Goal: Task Accomplishment & Management: Manage account settings

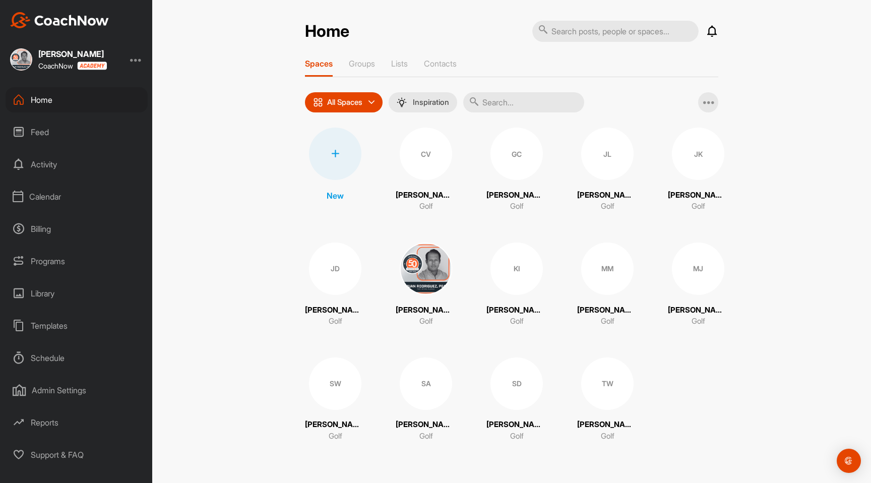
click at [54, 262] on div "Programs" at bounding box center [77, 261] width 142 height 25
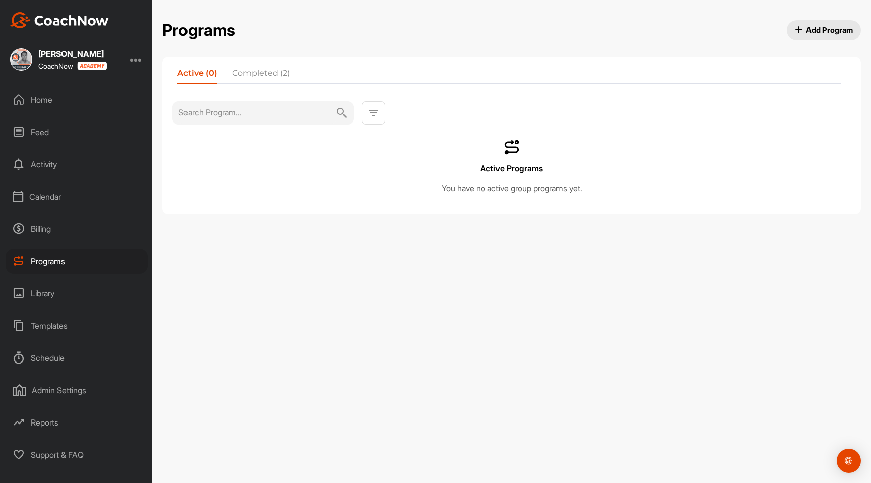
click at [68, 231] on div "Billing" at bounding box center [77, 228] width 142 height 25
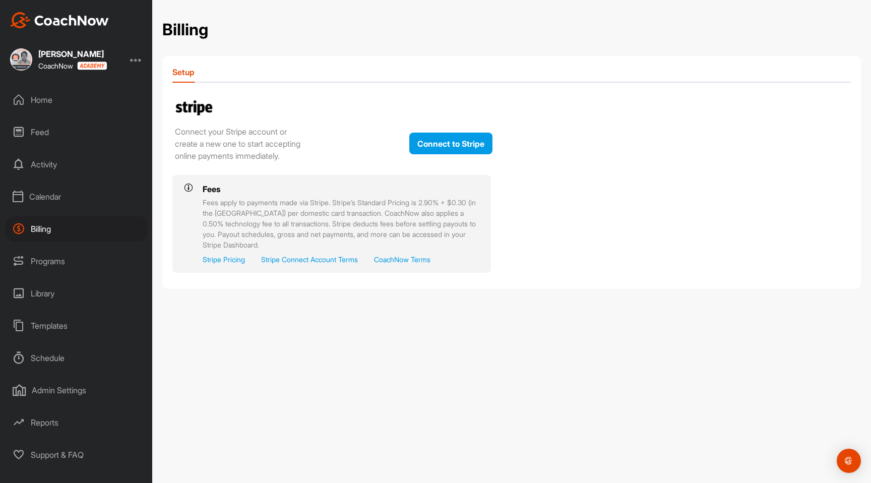
click at [63, 195] on div "Calendar" at bounding box center [77, 196] width 142 height 25
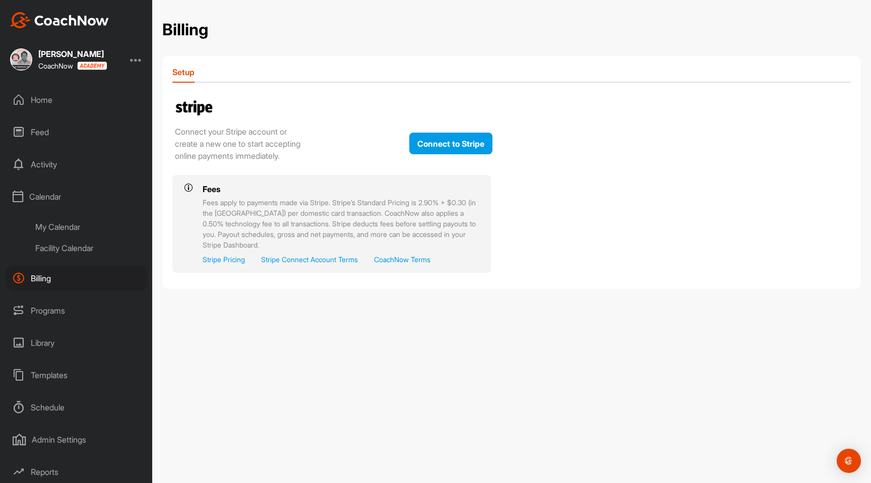
click at [50, 231] on div "My Calendar" at bounding box center [87, 226] width 119 height 21
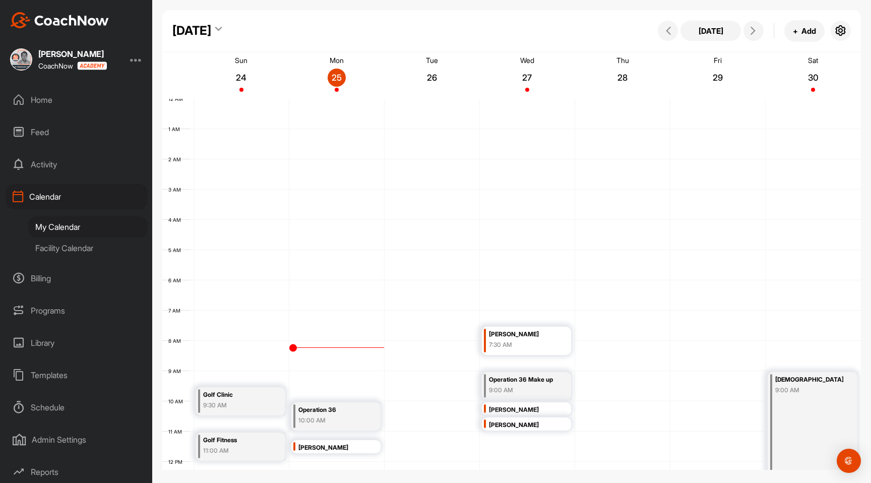
scroll to position [174, 0]
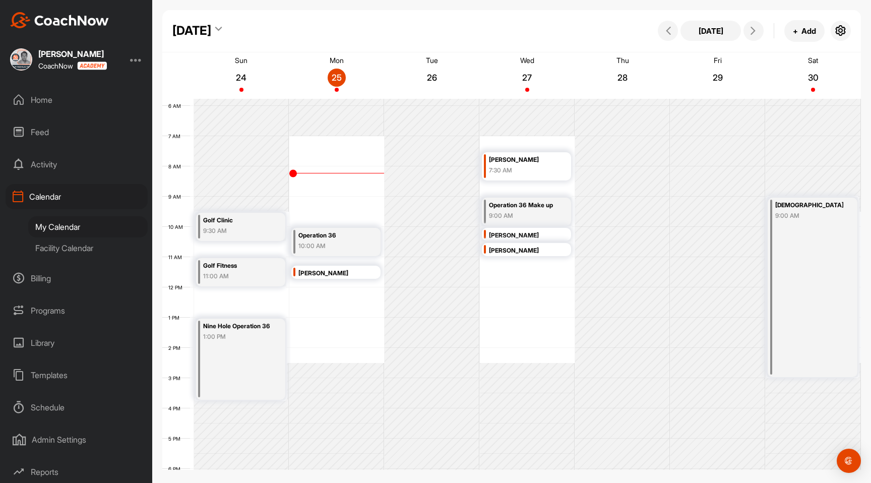
click at [515, 164] on div "[PERSON_NAME]" at bounding box center [523, 160] width 68 height 12
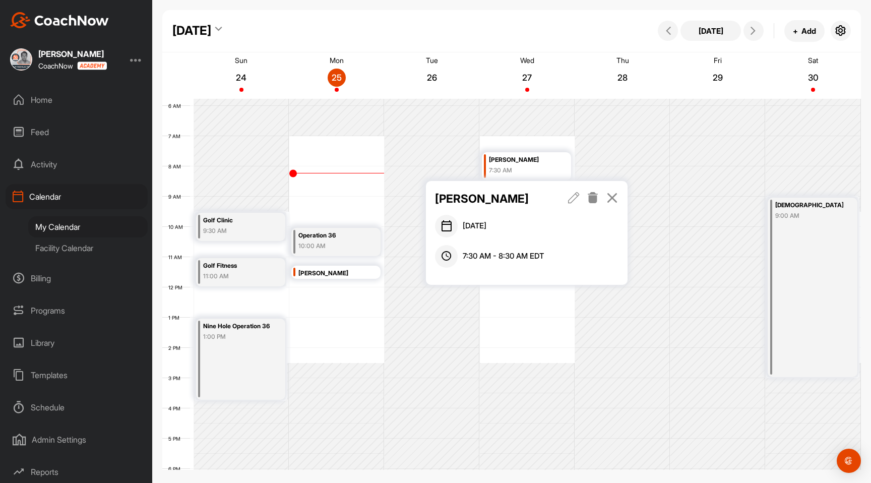
click at [574, 196] on icon at bounding box center [574, 197] width 12 height 11
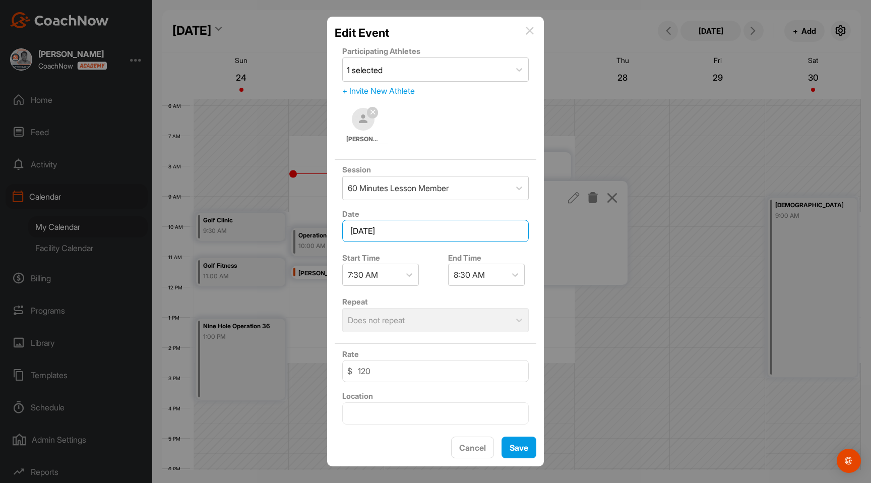
click at [427, 227] on input "[DATE]" at bounding box center [435, 231] width 187 height 22
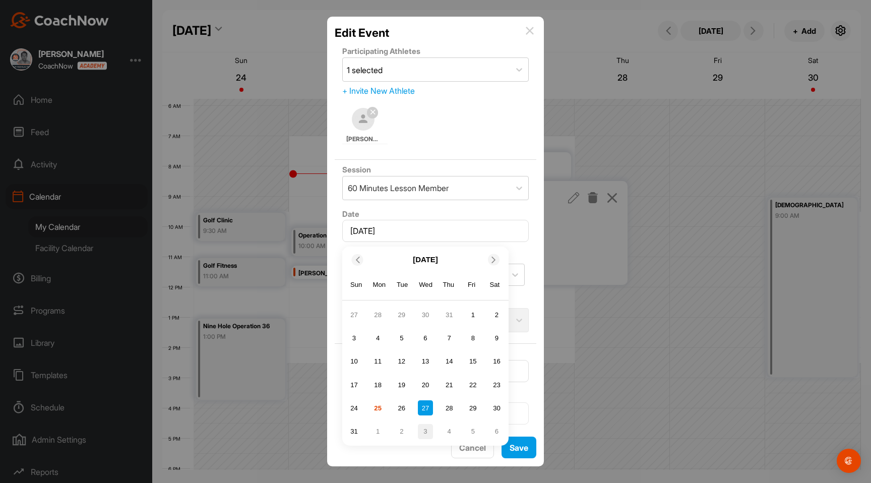
click at [424, 431] on div "3" at bounding box center [425, 431] width 15 height 15
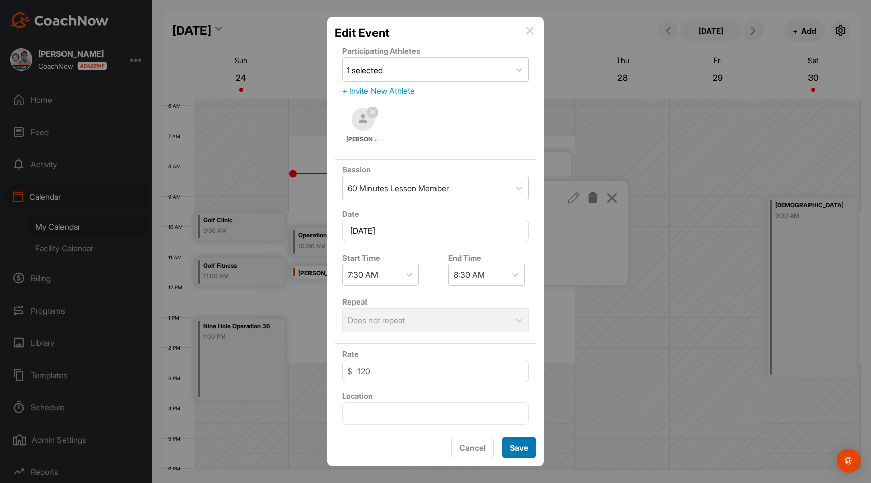
click at [523, 446] on button "Save" at bounding box center [519, 448] width 35 height 22
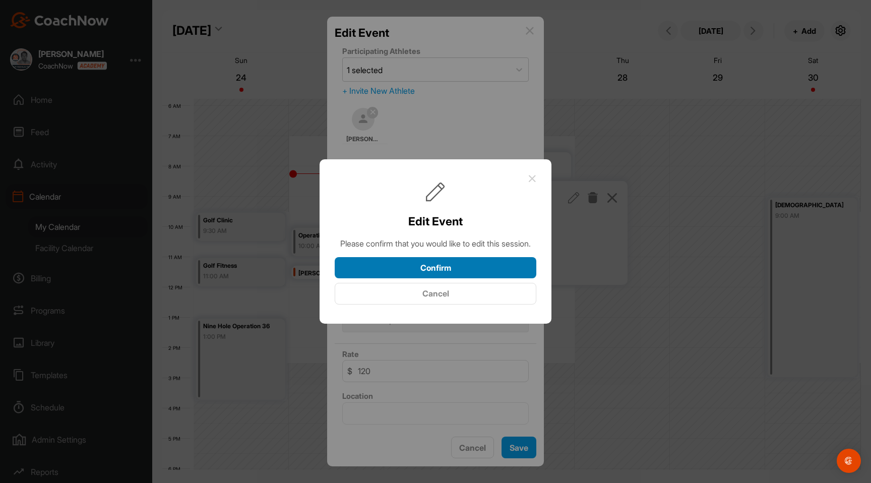
click at [471, 276] on button "Confirm" at bounding box center [436, 268] width 202 height 22
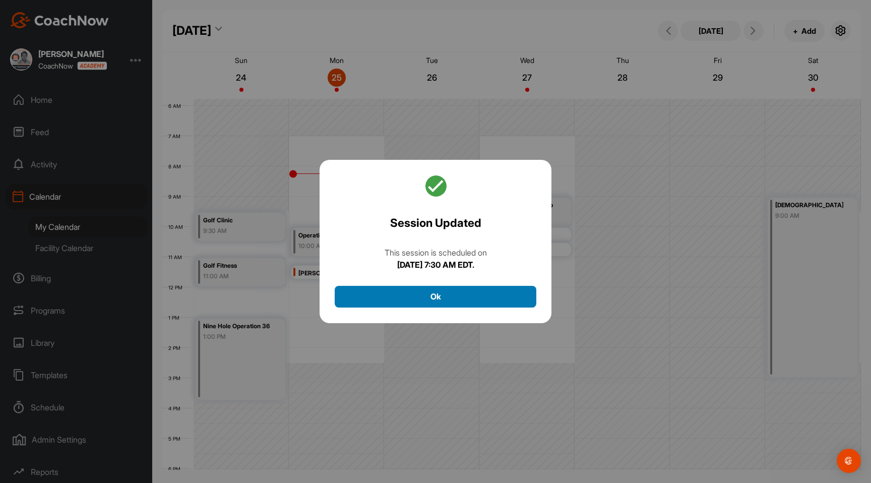
click at [448, 298] on button "Ok" at bounding box center [436, 297] width 202 height 22
